Goal: Transaction & Acquisition: Subscribe to service/newsletter

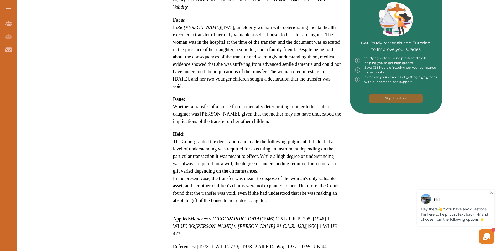
scroll to position [263, 0]
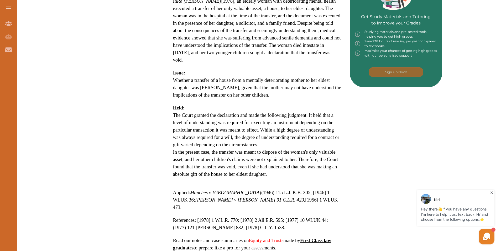
drag, startPoint x: 270, startPoint y: 162, endPoint x: 192, endPoint y: 7, distance: 172.9
click at [192, 7] on p "Re [PERSON_NAME] [1978] 1 WLR 770 is a UK Trust Law case concerning the validit…" at bounding box center [257, 58] width 168 height 385
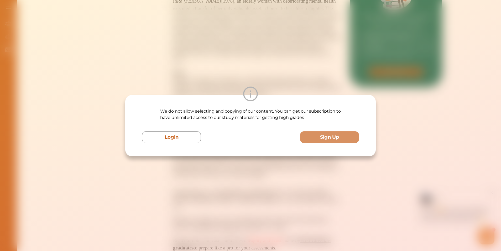
click at [295, 89] on div at bounding box center [250, 93] width 251 height 15
click at [233, 66] on div "We do not allow selecting and copying of our content. You can get our subscript…" at bounding box center [250, 125] width 501 height 251
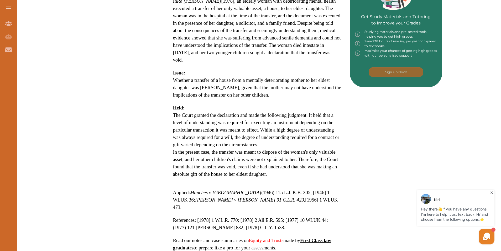
drag, startPoint x: 221, startPoint y: 104, endPoint x: 248, endPoint y: 142, distance: 46.6
click at [248, 142] on p "Re [PERSON_NAME] [1978] 1 WLR 770 is a UK Trust Law case concerning the validit…" at bounding box center [257, 58] width 168 height 385
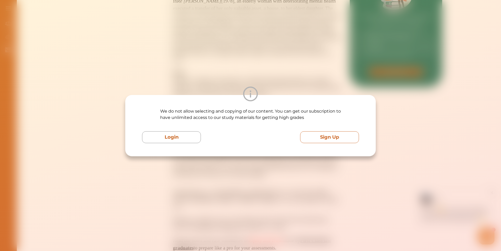
click at [328, 138] on button "Sign Up" at bounding box center [329, 137] width 59 height 12
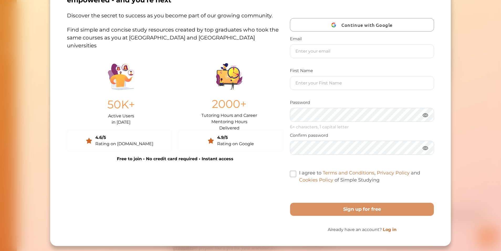
scroll to position [0, 0]
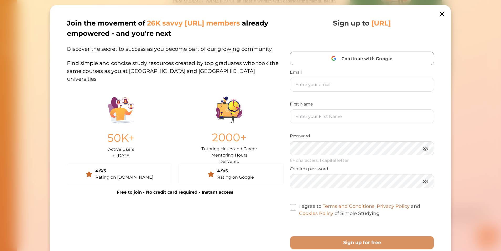
drag, startPoint x: 395, startPoint y: 22, endPoint x: 396, endPoint y: 28, distance: 6.1
click at [391, 28] on p "Sign up to [URL]" at bounding box center [362, 23] width 58 height 10
drag, startPoint x: 332, startPoint y: 22, endPoint x: 284, endPoint y: 147, distance: 133.8
click at [333, 22] on p "Sign up to [URL]" at bounding box center [362, 23] width 58 height 10
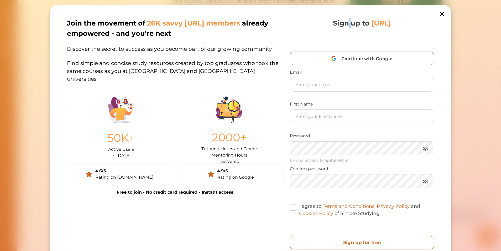
click at [369, 239] on free "Sign up for free" at bounding box center [362, 242] width 144 height 13
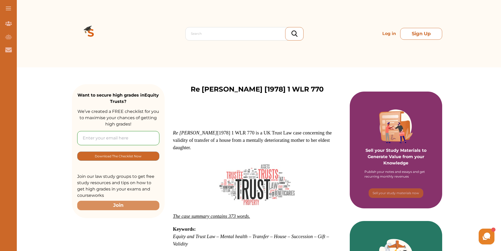
click at [424, 35] on button "Sign Up" at bounding box center [421, 34] width 42 height 12
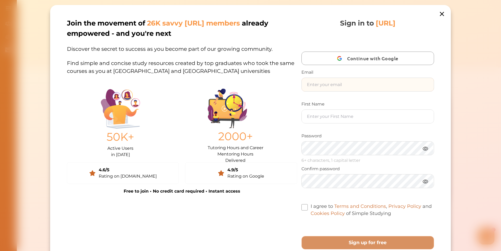
click at [356, 78] on input "text" at bounding box center [367, 84] width 132 height 13
type input "demidesiree@icloud.com"
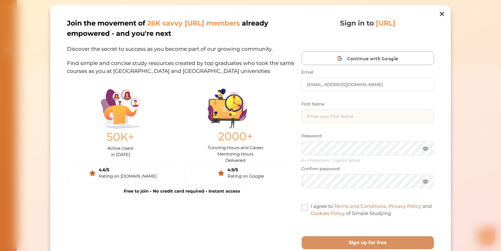
click at [343, 119] on input "text" at bounding box center [367, 115] width 132 height 13
type input "dee"
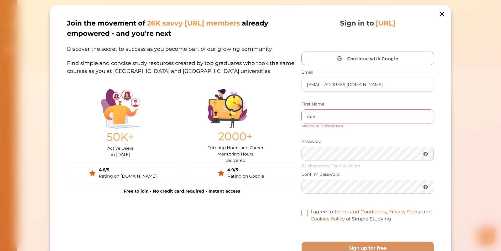
click at [270, 162] on div "Join the movement of 26K savvy StudyCrowd.AI members already empowered - and yo…" at bounding box center [250, 141] width 367 height 247
click at [301, 241] on free "Sign up for free" at bounding box center [367, 247] width 133 height 13
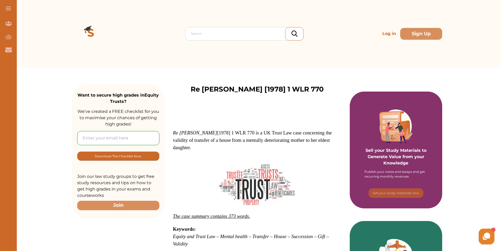
scroll to position [26, 0]
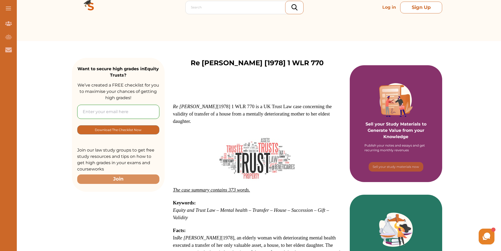
click at [417, 12] on button "Sign Up" at bounding box center [421, 8] width 42 height 12
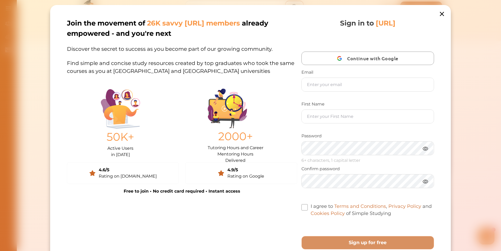
click at [443, 16] on icon at bounding box center [441, 13] width 7 height 7
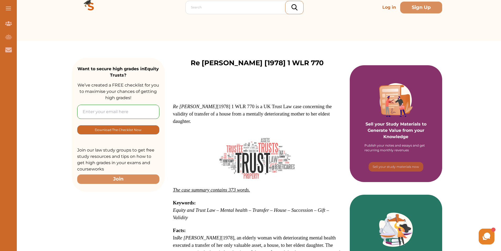
drag, startPoint x: 182, startPoint y: 102, endPoint x: 182, endPoint y: 106, distance: 4.5
click at [182, 102] on p at bounding box center [257, 99] width 168 height 5
drag, startPoint x: 183, startPoint y: 107, endPoint x: 225, endPoint y: 120, distance: 43.7
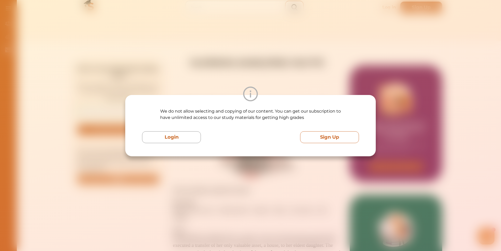
click at [325, 136] on button "Sign Up" at bounding box center [329, 137] width 59 height 12
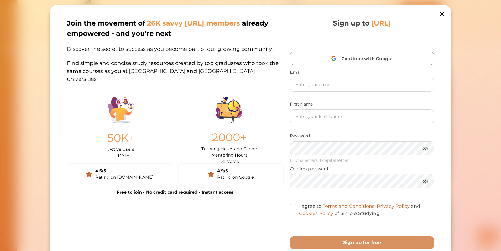
click at [443, 14] on icon at bounding box center [441, 13] width 7 height 7
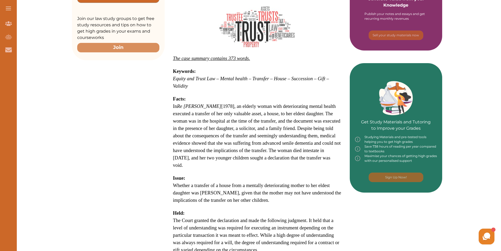
scroll to position [210, 0]
